Goal: Information Seeking & Learning: Learn about a topic

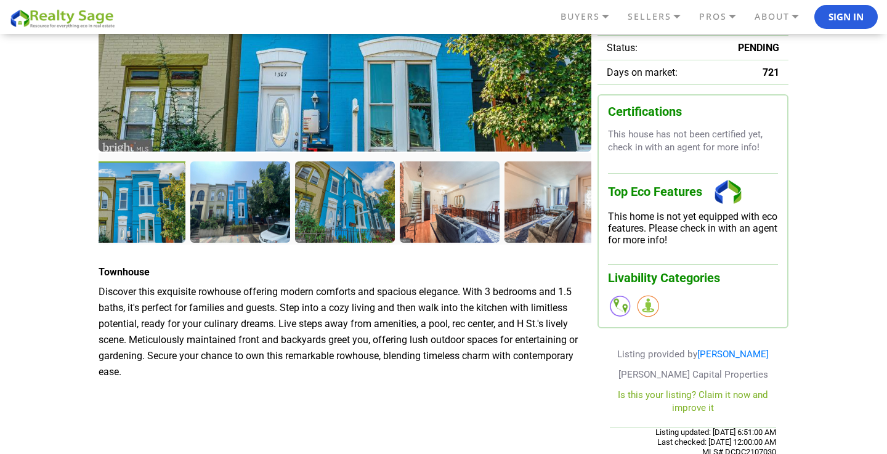
scroll to position [256, 0]
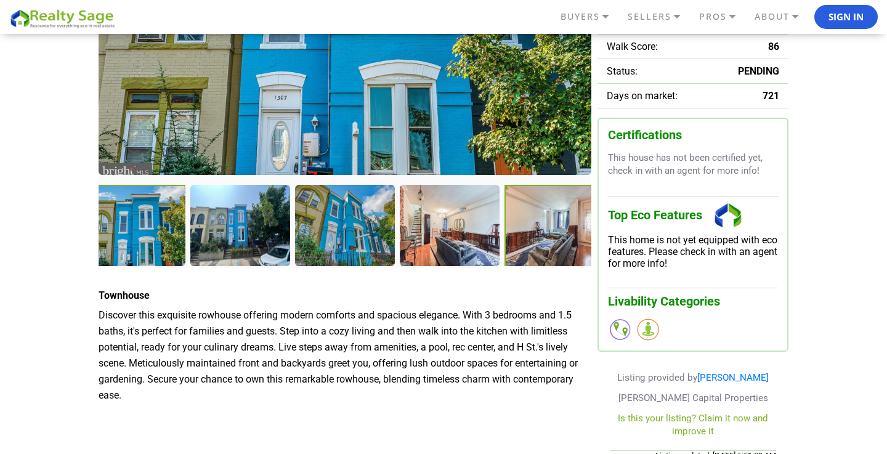
click at [510, 239] on div at bounding box center [556, 227] width 102 height 84
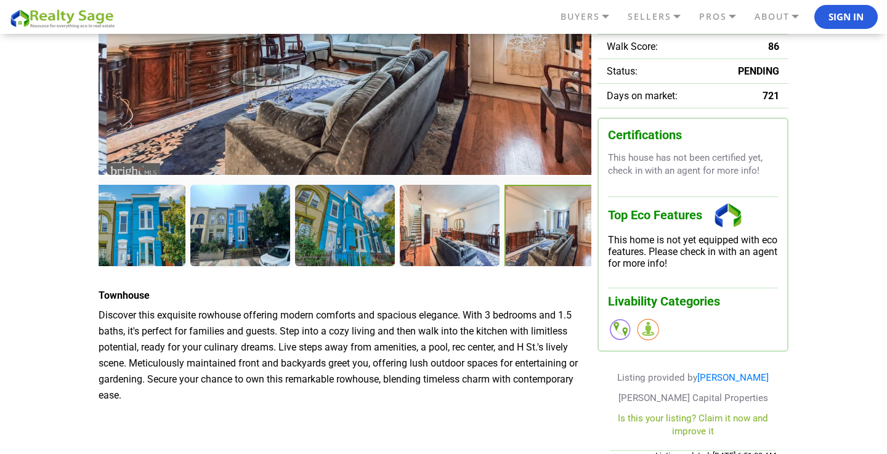
scroll to position [95, 0]
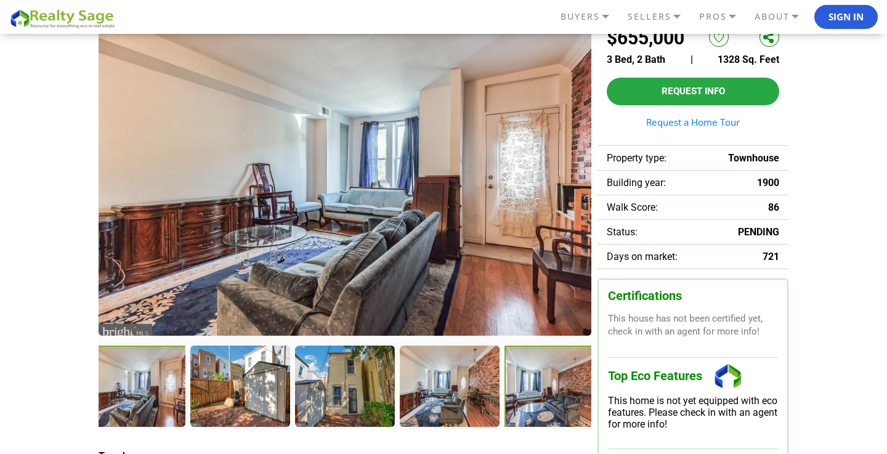
click at [541, 390] on div at bounding box center [556, 388] width 102 height 84
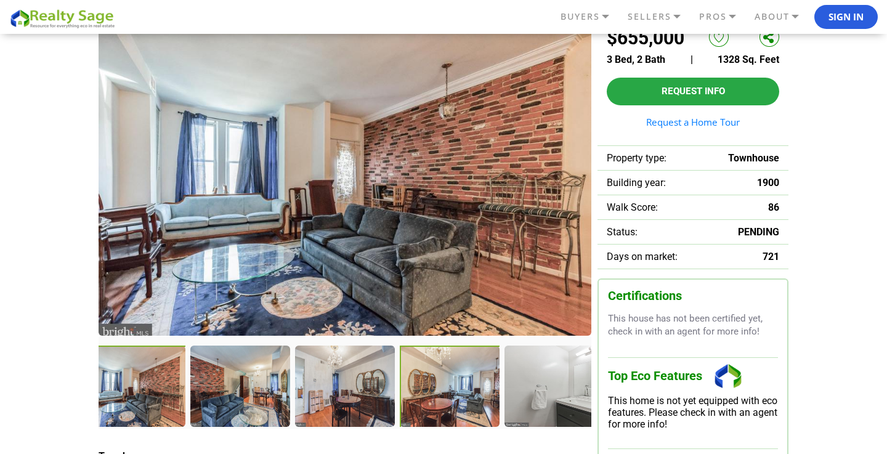
click at [465, 396] on div at bounding box center [451, 388] width 102 height 84
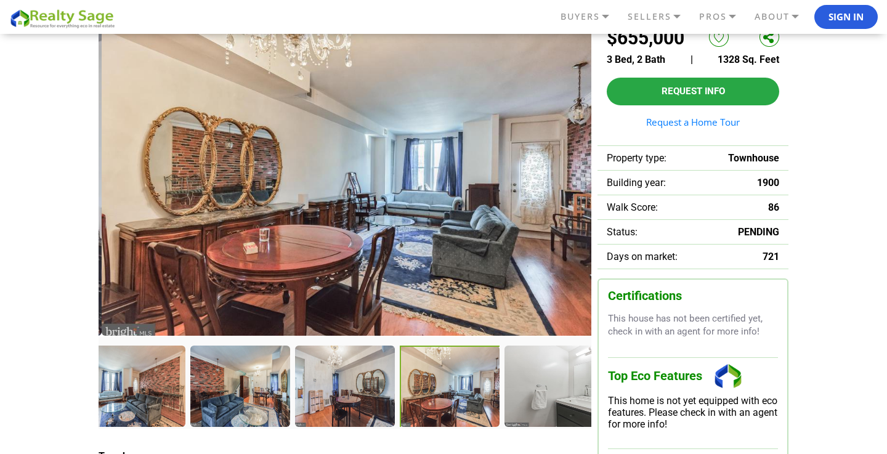
click at [505, 402] on div at bounding box center [554, 386] width 99 height 80
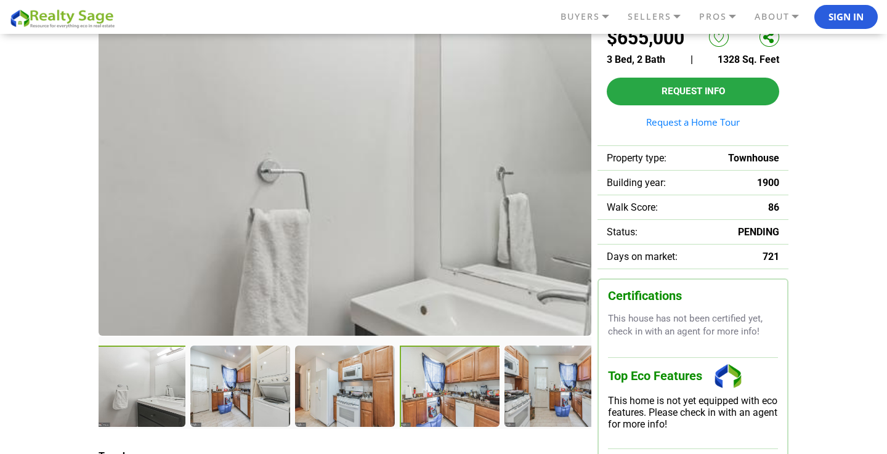
click at [471, 404] on div at bounding box center [451, 388] width 102 height 84
click at [527, 400] on div at bounding box center [556, 388] width 102 height 84
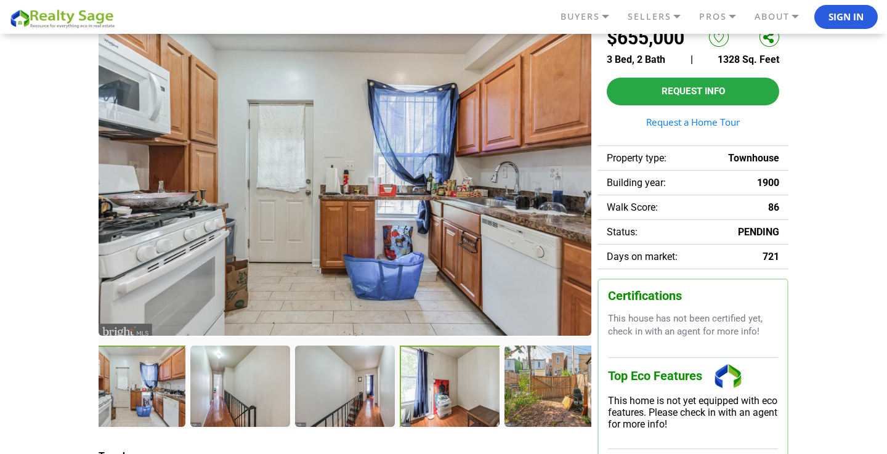
click at [462, 409] on div at bounding box center [451, 388] width 102 height 84
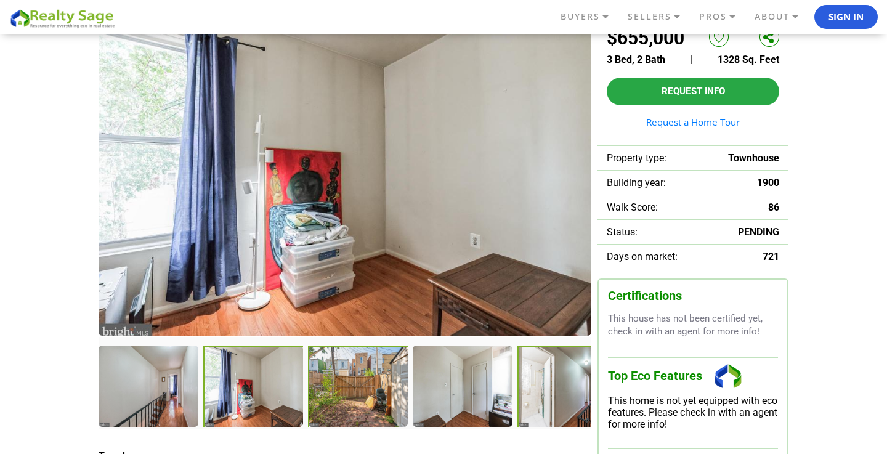
click at [540, 391] on div at bounding box center [568, 387] width 101 height 83
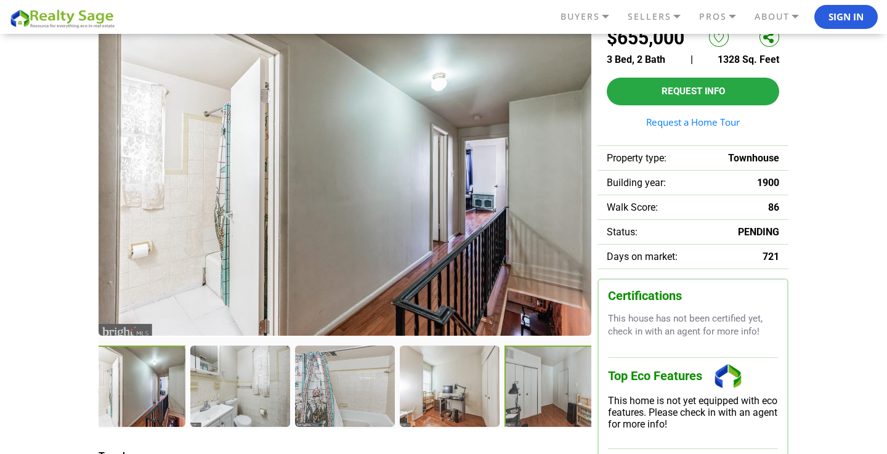
click at [529, 397] on div at bounding box center [556, 388] width 102 height 84
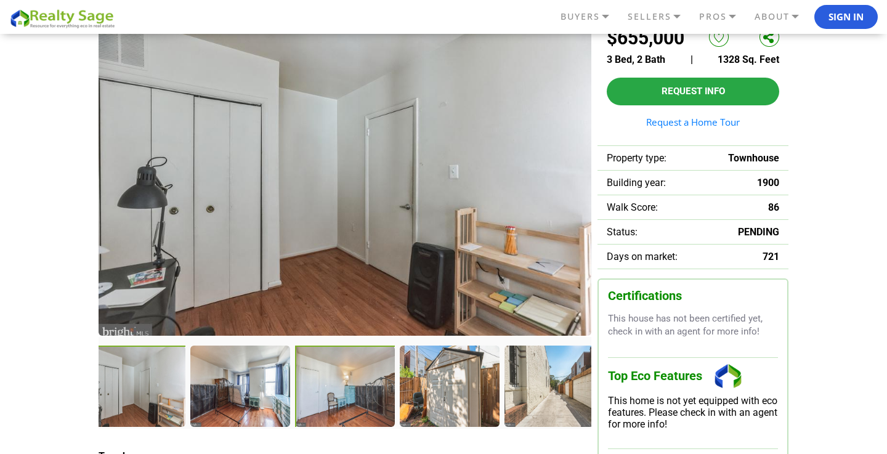
click at [355, 410] on div at bounding box center [346, 388] width 102 height 84
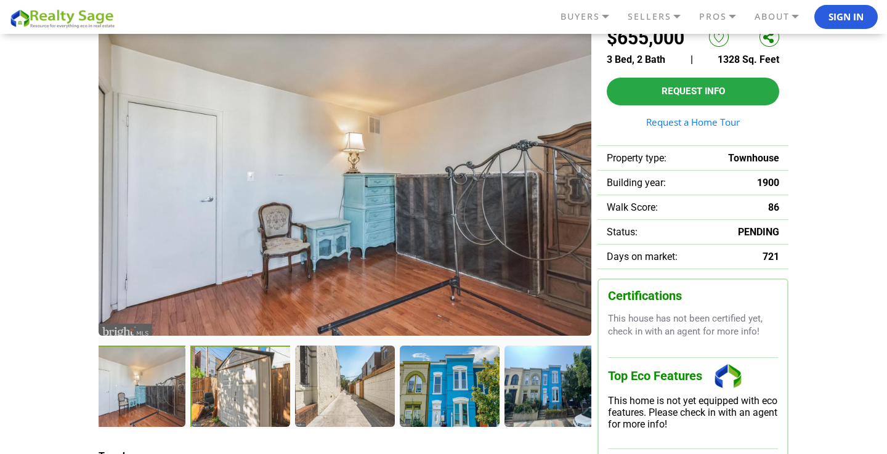
click at [245, 402] on div at bounding box center [241, 388] width 102 height 84
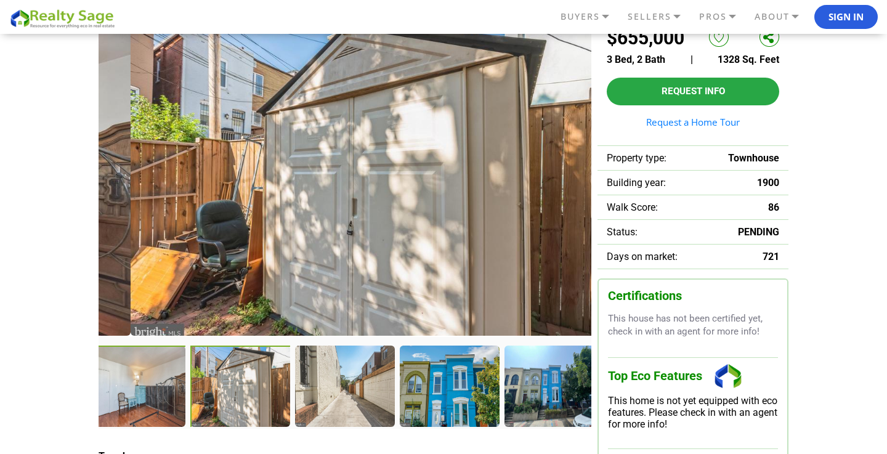
click at [166, 408] on div at bounding box center [137, 388] width 102 height 84
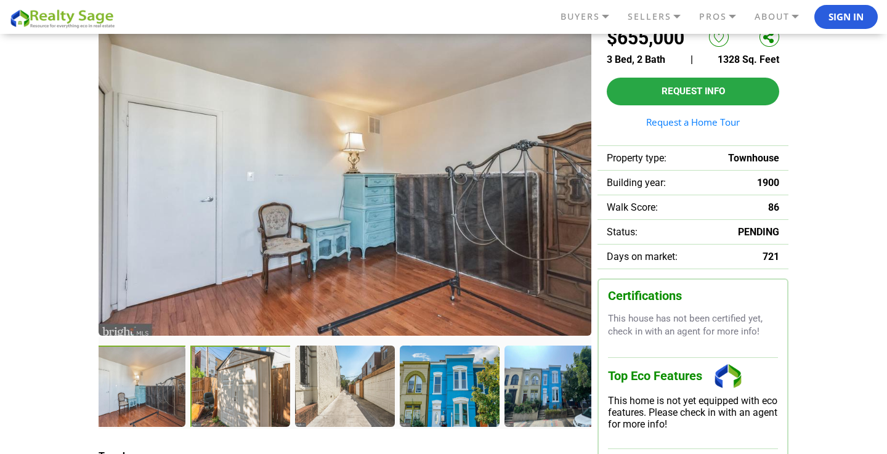
click at [233, 405] on div at bounding box center [241, 388] width 102 height 84
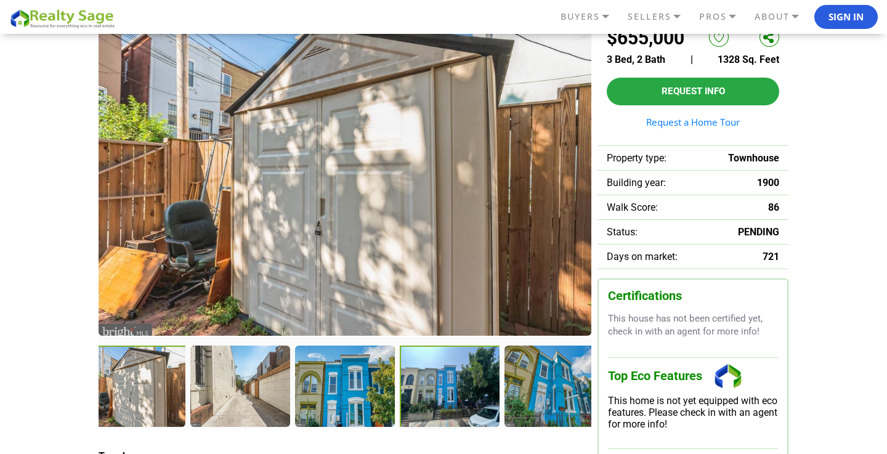
click at [447, 373] on div at bounding box center [451, 388] width 102 height 84
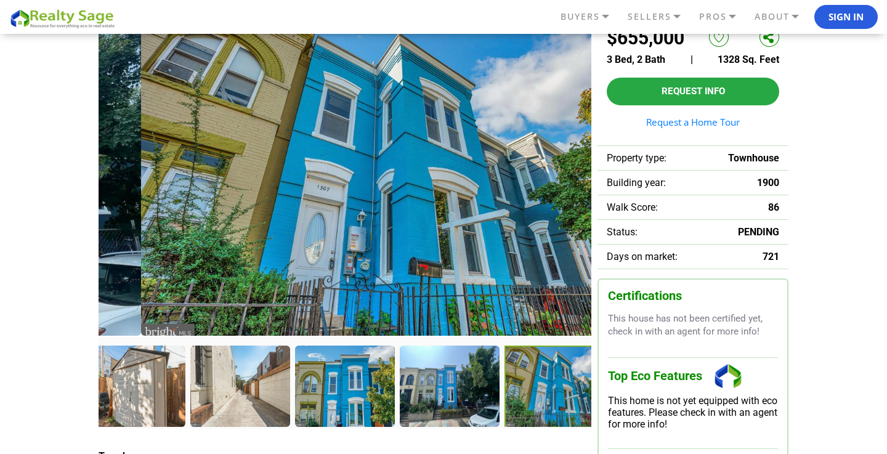
click at [566, 384] on div at bounding box center [556, 388] width 102 height 84
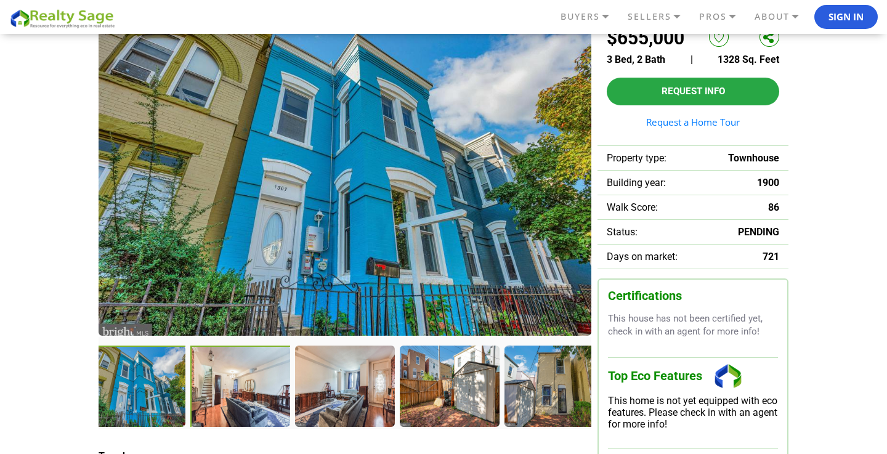
click at [254, 402] on div at bounding box center [241, 388] width 102 height 84
